Goal: Information Seeking & Learning: Find specific fact

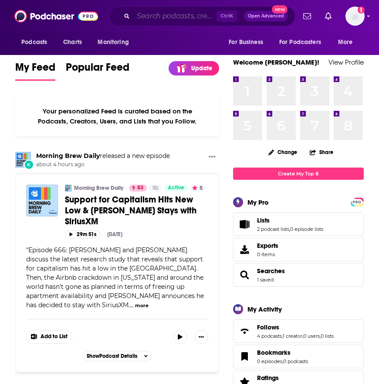
click at [177, 14] on input "Search podcasts, credits, & more..." at bounding box center [174, 16] width 83 height 14
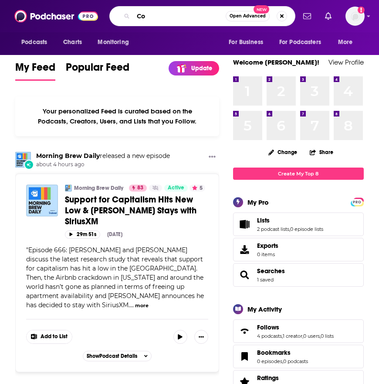
type input "C"
type input "DW Conflict Zone"
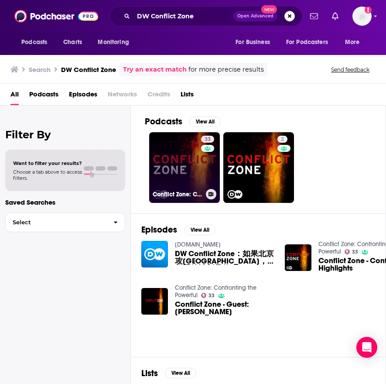
click at [180, 170] on link "33 Conflict Zone: Confronting the Powerful" at bounding box center [184, 167] width 71 height 71
